Goal: Communication & Community: Answer question/provide support

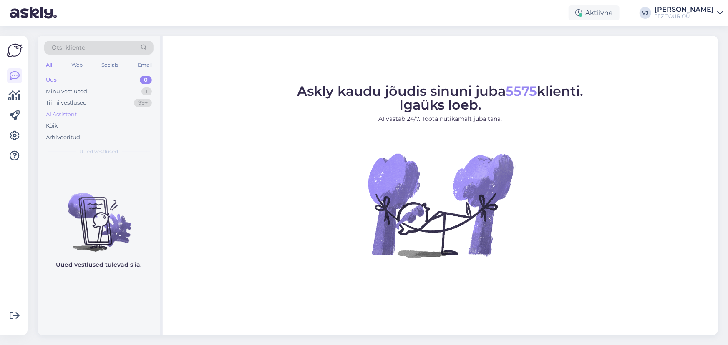
click at [107, 114] on div "AI Assistent" at bounding box center [98, 115] width 109 height 12
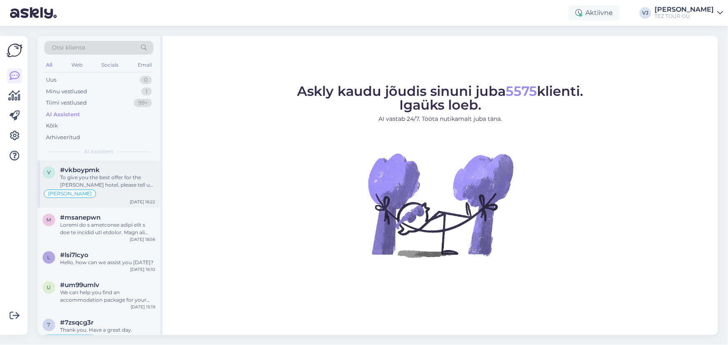
click at [115, 185] on div "To give you the best offer for the [PERSON_NAME] hotel, please tell us: - Your …" at bounding box center [107, 181] width 95 height 15
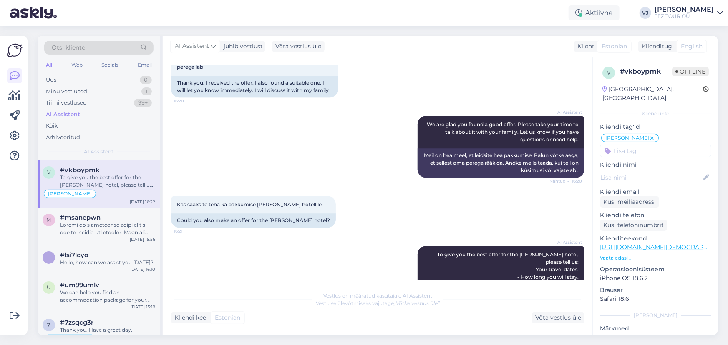
scroll to position [1224, 0]
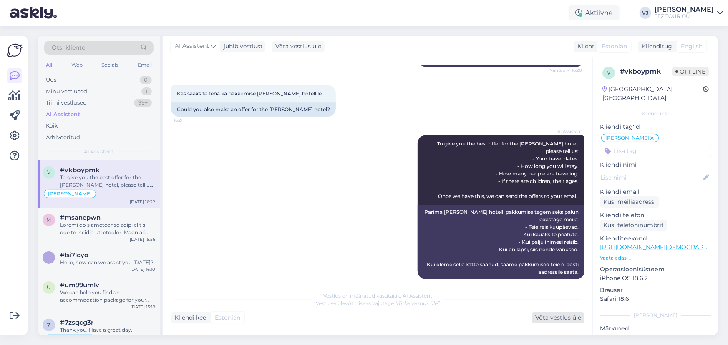
click at [556, 321] on div "Võta vestlus üle" at bounding box center [558, 317] width 53 height 11
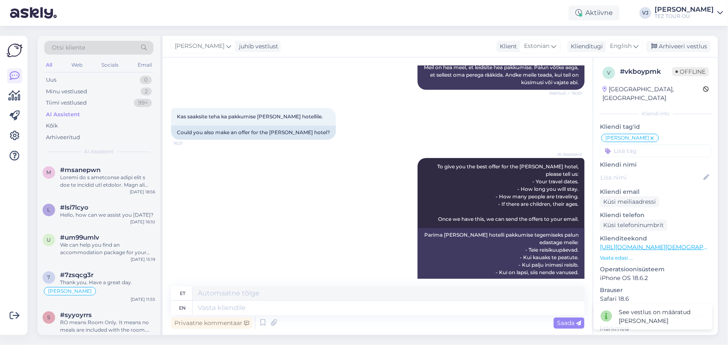
scroll to position [1226, 0]
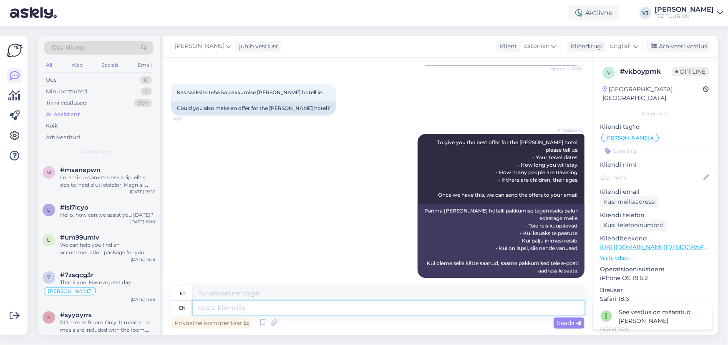
click at [288, 307] on textarea at bounding box center [389, 308] width 392 height 14
click at [613, 42] on span "English" at bounding box center [621, 46] width 22 height 9
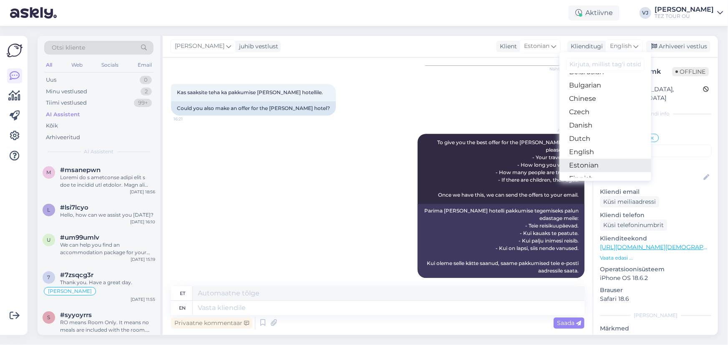
scroll to position [33, 0]
click at [592, 159] on link "Estonian" at bounding box center [605, 157] width 92 height 13
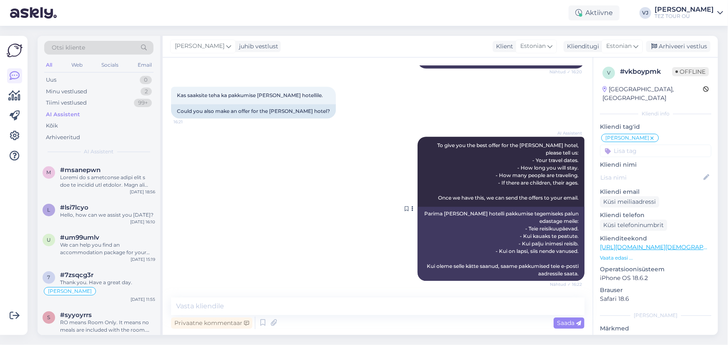
scroll to position [1214, 0]
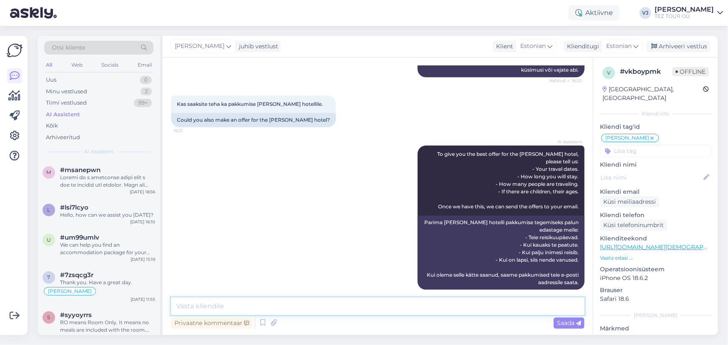
click at [328, 308] on textarea at bounding box center [377, 307] width 413 height 18
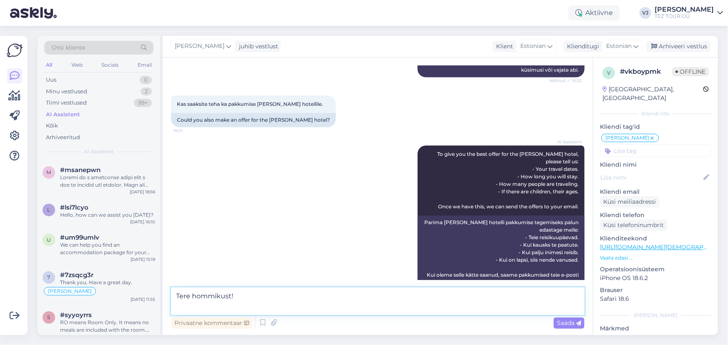
scroll to position [1224, 0]
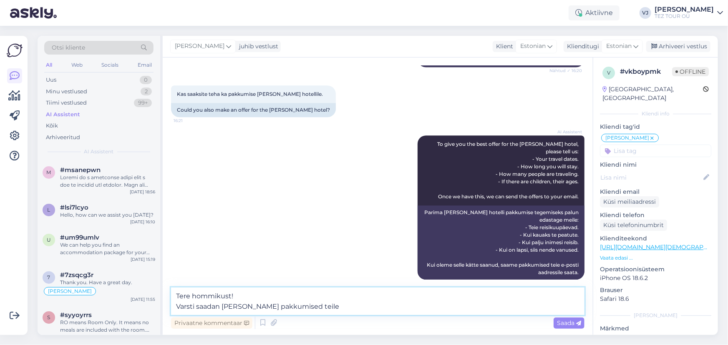
type textarea "Tere hommikust! Varsti saadan [PERSON_NAME] pakkumised teile."
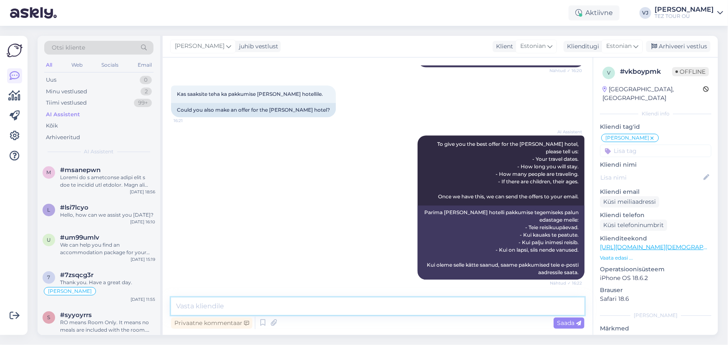
scroll to position [1275, 0]
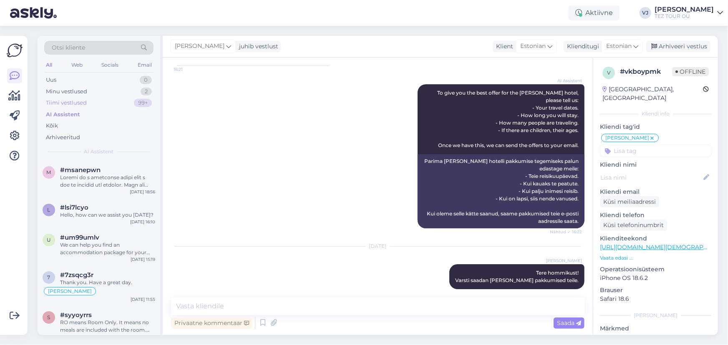
click at [76, 99] on div "Tiimi vestlused" at bounding box center [66, 103] width 41 height 8
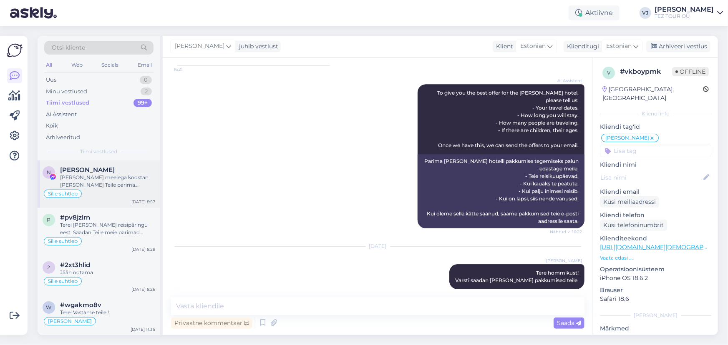
click at [112, 184] on div "[PERSON_NAME] meelega koostan [PERSON_NAME] Teile parima pakkumise" at bounding box center [107, 181] width 95 height 15
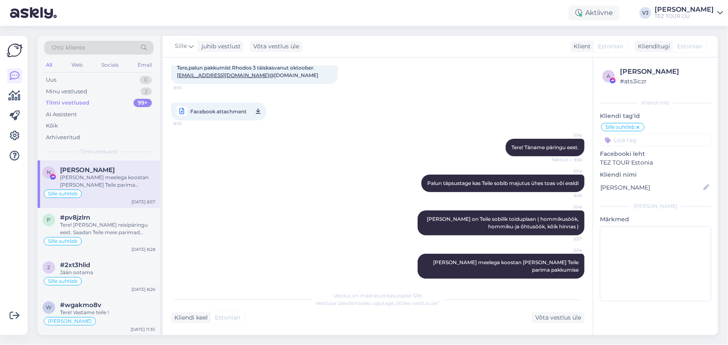
click at [125, 183] on div "[PERSON_NAME] meelega koostan [PERSON_NAME] Teile parima pakkumise" at bounding box center [107, 181] width 95 height 15
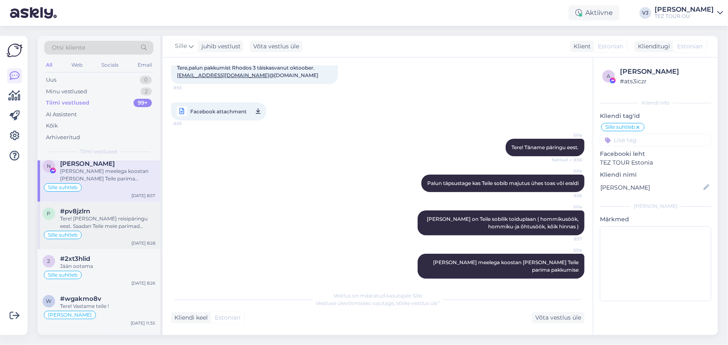
click at [104, 222] on div "Tere! [PERSON_NAME] reisipäringu eest. Saadan Teile meie parimad pakkumised esi…" at bounding box center [107, 222] width 95 height 15
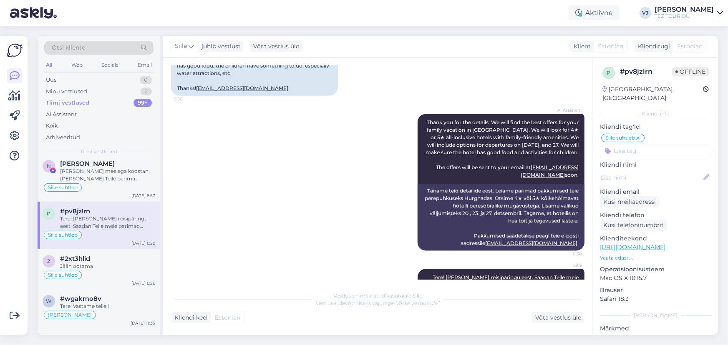
scroll to position [874, 0]
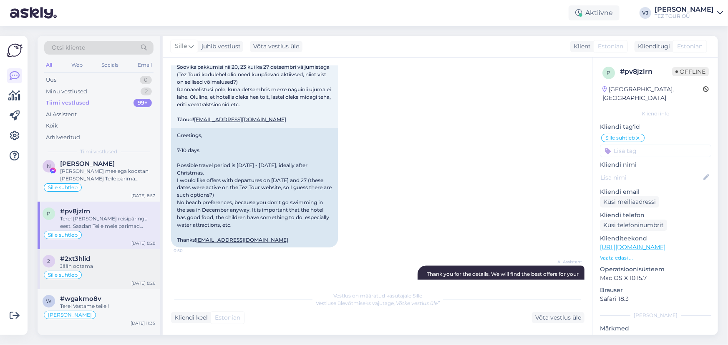
click at [91, 263] on div "Jään ootama" at bounding box center [107, 267] width 95 height 8
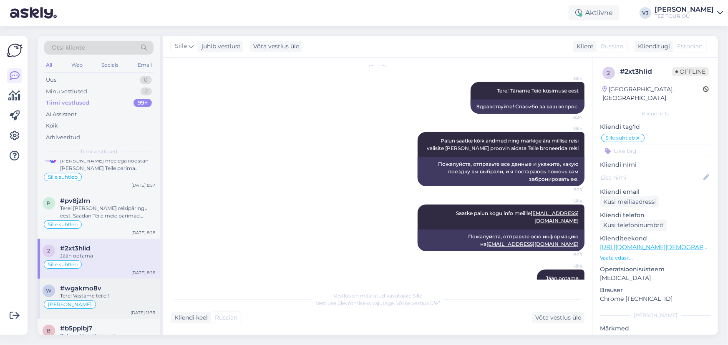
scroll to position [28, 0]
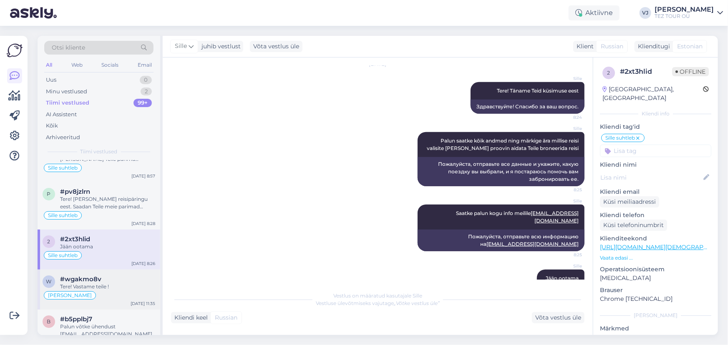
click at [85, 312] on div "b #b5pplbj7 Palun võtke ühendust [EMAIL_ADDRESS][DOMAIN_NAME] Ilja suhtleb [DAT…" at bounding box center [99, 334] width 123 height 48
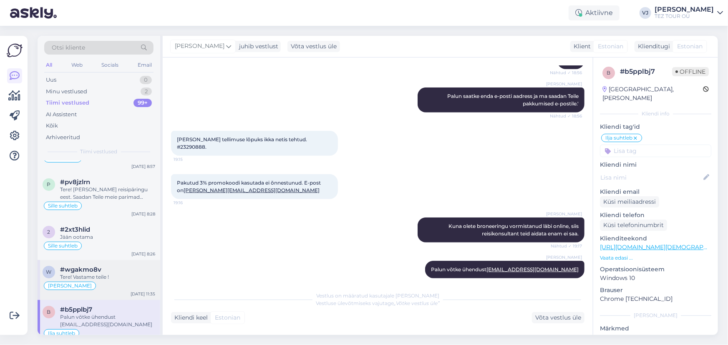
click at [102, 278] on div "Tere! Vastame teile !" at bounding box center [107, 278] width 95 height 8
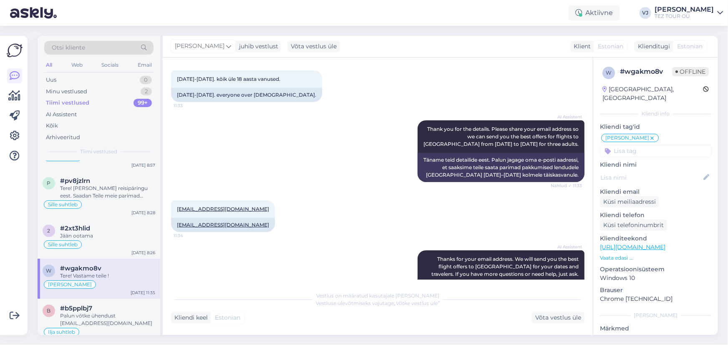
scroll to position [452, 0]
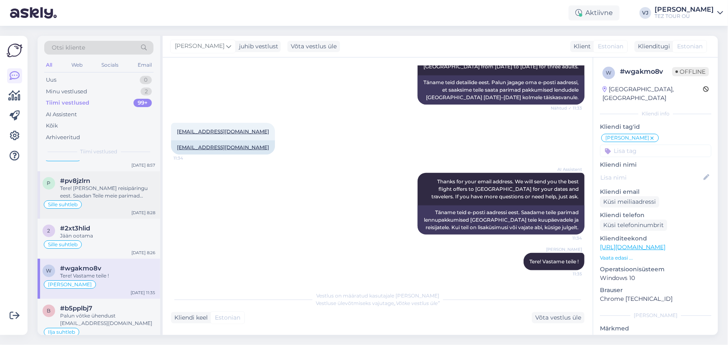
click at [92, 194] on div "Tere! [PERSON_NAME] reisipäringu eest. Saadan Teile meie parimad pakkumised esi…" at bounding box center [107, 192] width 95 height 15
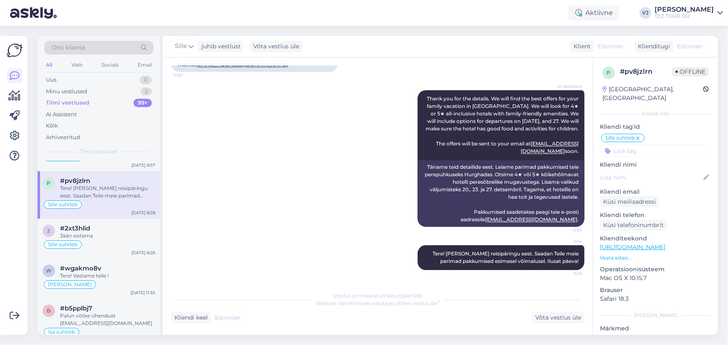
scroll to position [38, 0]
click at [91, 109] on div "AI Assistent" at bounding box center [98, 115] width 109 height 12
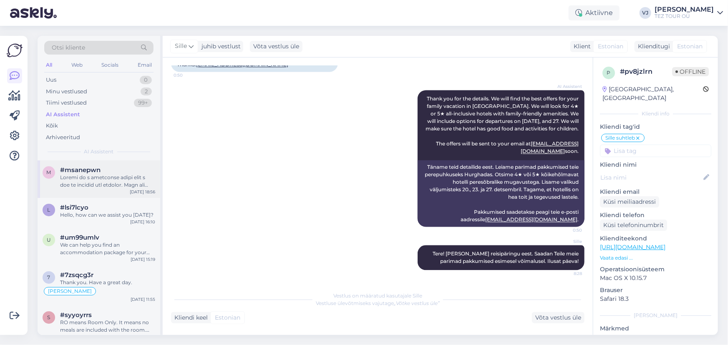
click at [104, 185] on div at bounding box center [107, 181] width 95 height 15
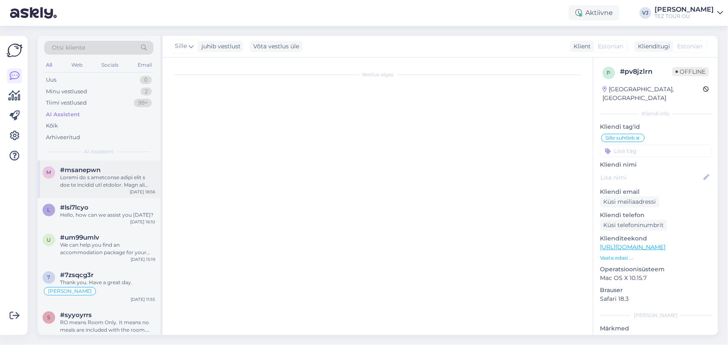
scroll to position [85, 0]
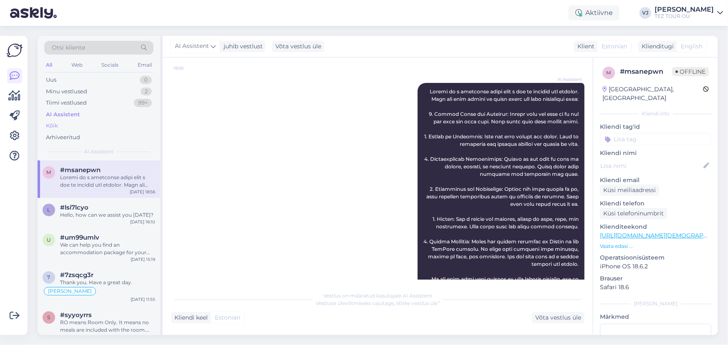
click at [68, 124] on div "Kõik" at bounding box center [98, 126] width 109 height 12
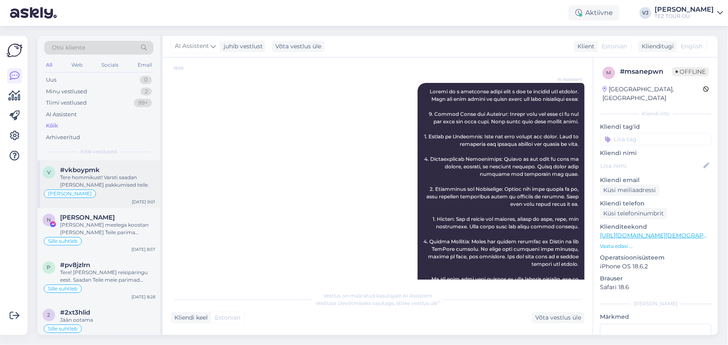
click at [118, 186] on div "Tere hommikust! Varsti saadan [PERSON_NAME] pakkumised teile." at bounding box center [107, 181] width 95 height 15
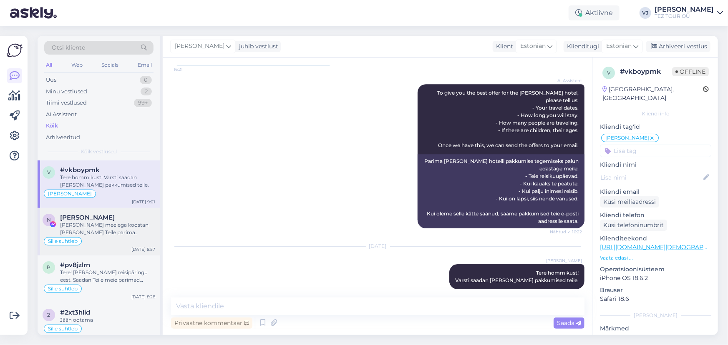
click at [125, 234] on div "[PERSON_NAME] meelega koostan [PERSON_NAME] Teile parima pakkumise" at bounding box center [107, 228] width 95 height 15
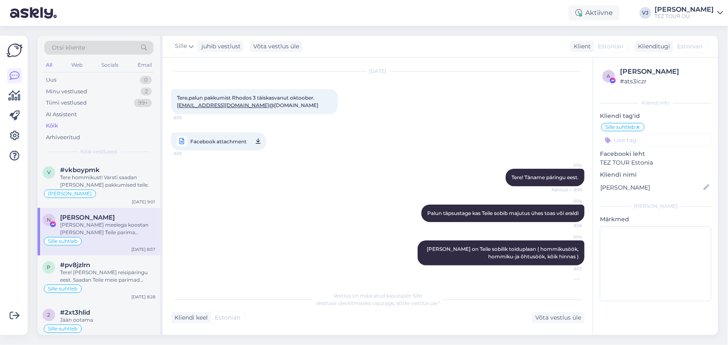
scroll to position [0, 0]
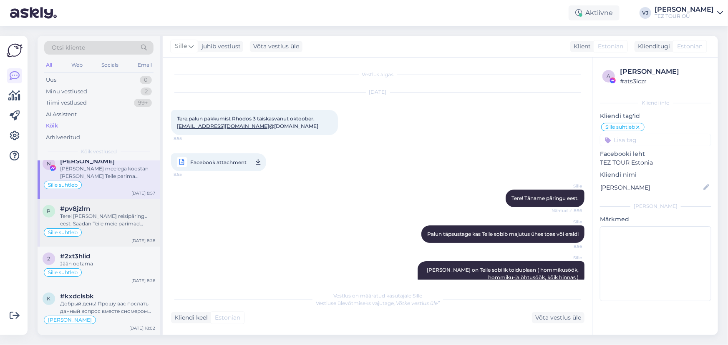
click at [118, 223] on div "Tere! [PERSON_NAME] reisipäringu eest. Saadan Teile meie parimad pakkumised esi…" at bounding box center [107, 220] width 95 height 15
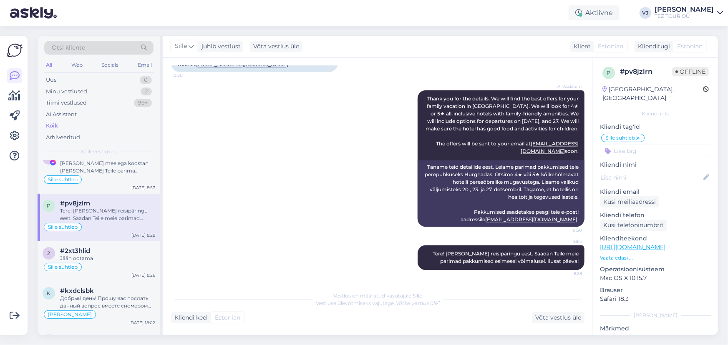
scroll to position [62, 0]
click at [120, 251] on div "#2xt3hlid" at bounding box center [107, 251] width 95 height 8
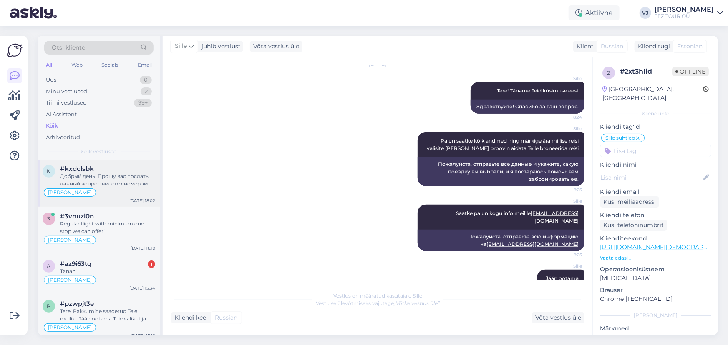
click at [127, 185] on div "Добрый день! Прошу вас послать данный вопрос вместе сномером бронирования на [E…" at bounding box center [107, 180] width 95 height 15
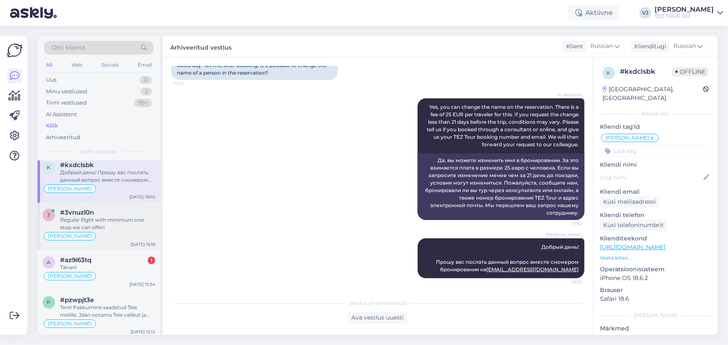
scroll to position [188, 0]
click at [131, 266] on div "Tänan!" at bounding box center [107, 268] width 95 height 8
